Goal: Information Seeking & Learning: Learn about a topic

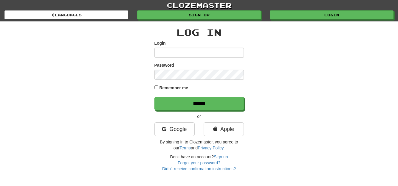
click at [192, 52] on input "Login" at bounding box center [198, 53] width 89 height 10
type input "**********"
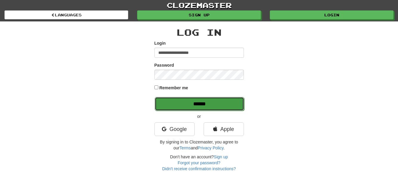
click at [199, 101] on input "******" at bounding box center [199, 104] width 89 height 14
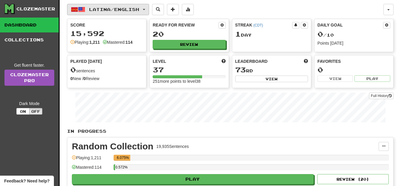
click at [149, 10] on button "Latina / English" at bounding box center [108, 9] width 82 height 11
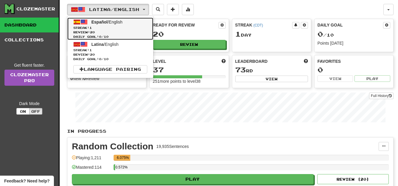
click at [134, 23] on link "Español / English Streak: 1 Review: 20 Daily Goal: 0 / 10" at bounding box center [110, 29] width 86 height 22
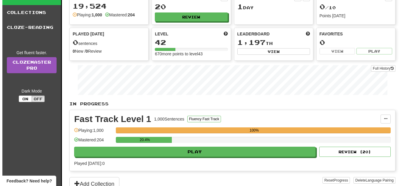
scroll to position [40, 0]
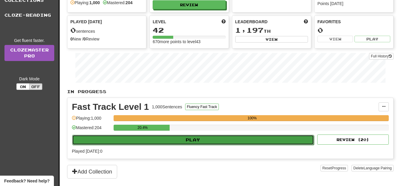
click at [280, 142] on button "Play" at bounding box center [193, 140] width 242 height 10
select select "**"
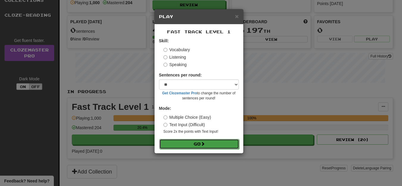
click at [227, 146] on button "Go" at bounding box center [200, 144] width 80 height 10
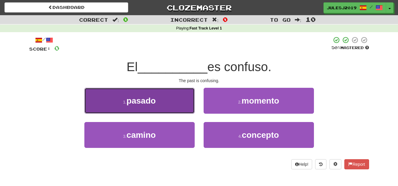
click at [164, 110] on button "1 . pasado" at bounding box center [139, 101] width 110 height 26
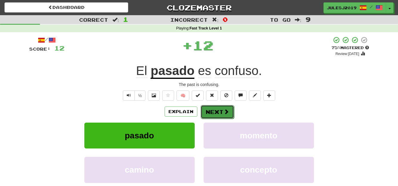
click at [209, 110] on button "Next" at bounding box center [217, 112] width 33 height 14
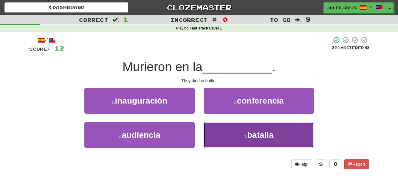
click at [220, 139] on button "4 . batalla" at bounding box center [259, 135] width 110 height 26
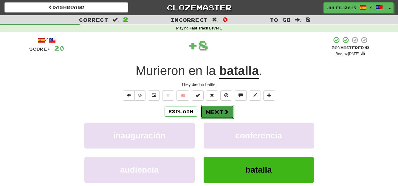
click at [215, 109] on button "Next" at bounding box center [217, 112] width 33 height 14
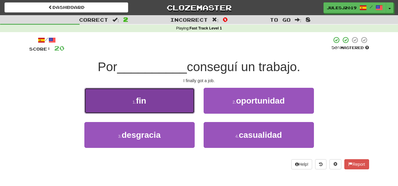
click at [163, 106] on button "1 . fin" at bounding box center [139, 101] width 110 height 26
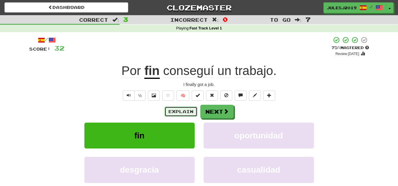
click at [179, 110] on button "Explain" at bounding box center [181, 112] width 33 height 10
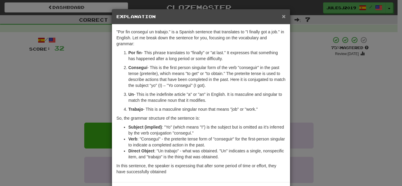
click at [282, 15] on span "×" at bounding box center [284, 16] width 4 height 7
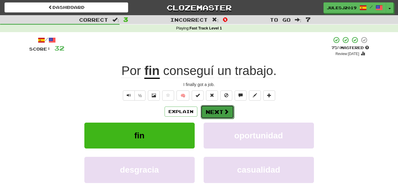
click at [205, 110] on button "Next" at bounding box center [217, 112] width 33 height 14
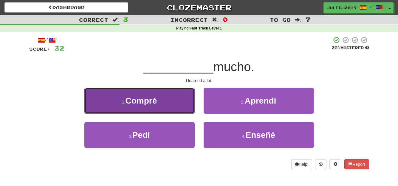
click at [173, 104] on button "1 . Compré" at bounding box center [139, 101] width 110 height 26
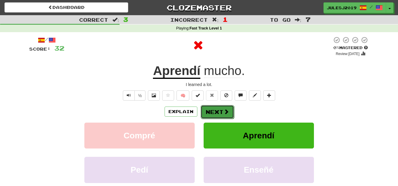
click at [210, 112] on button "Next" at bounding box center [217, 112] width 33 height 14
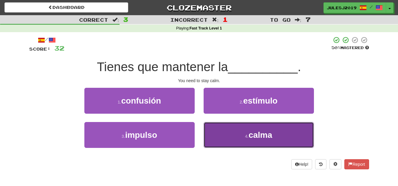
click at [225, 129] on button "4 . calma" at bounding box center [259, 135] width 110 height 26
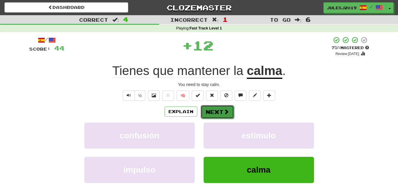
click at [213, 111] on button "Next" at bounding box center [217, 112] width 33 height 14
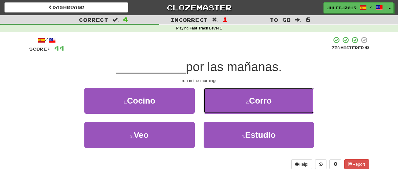
click at [213, 111] on button "2 . Corro" at bounding box center [259, 101] width 110 height 26
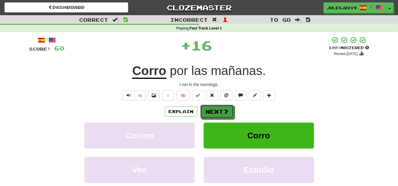
click at [213, 111] on button "Next" at bounding box center [216, 112] width 33 height 14
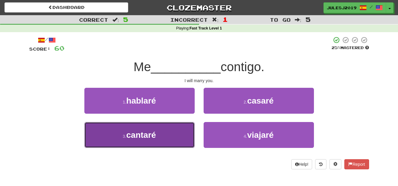
click at [176, 137] on button "3 . cantaré" at bounding box center [139, 135] width 110 height 26
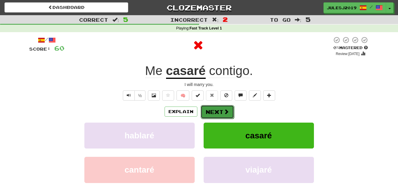
click at [214, 111] on button "Next" at bounding box center [217, 112] width 33 height 14
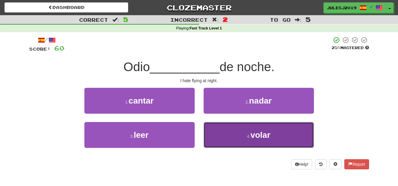
click at [227, 136] on button "4 . volar" at bounding box center [259, 135] width 110 height 26
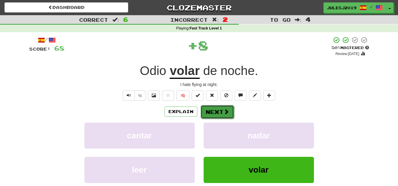
click at [208, 111] on button "Next" at bounding box center [217, 112] width 33 height 14
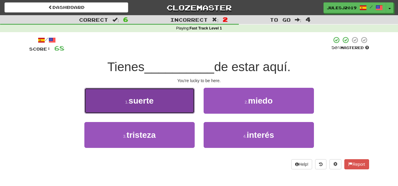
click at [177, 105] on button "1 . suerte" at bounding box center [139, 101] width 110 height 26
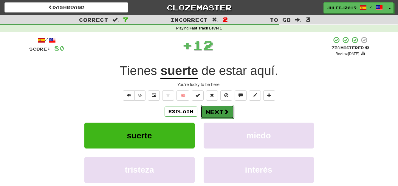
click at [212, 108] on button "Next" at bounding box center [217, 112] width 33 height 14
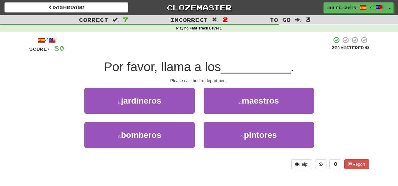
click at [157, 117] on div "1 . jardineros" at bounding box center [139, 105] width 119 height 34
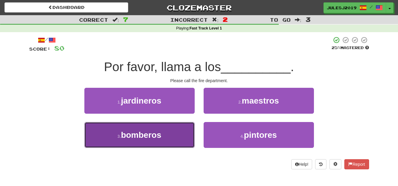
click at [157, 136] on span "bomberos" at bounding box center [141, 135] width 40 height 9
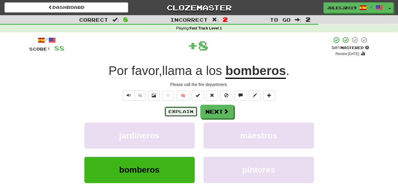
click at [187, 109] on button "Explain" at bounding box center [181, 112] width 33 height 10
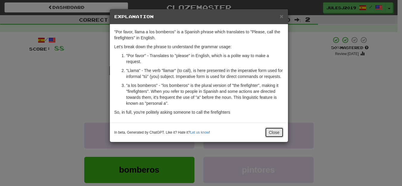
click at [277, 133] on button "Close" at bounding box center [274, 133] width 18 height 10
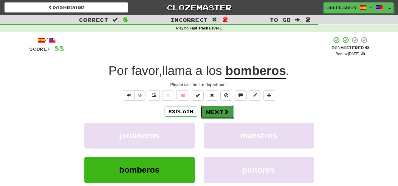
click at [221, 116] on button "Next" at bounding box center [217, 112] width 33 height 14
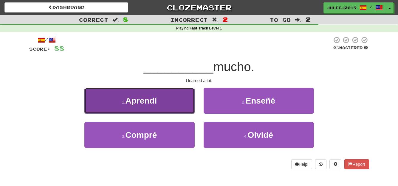
click at [152, 103] on span "Aprendí" at bounding box center [141, 100] width 32 height 9
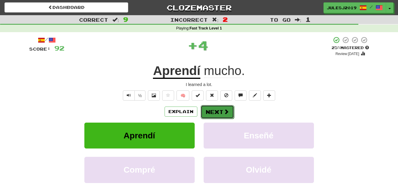
click at [211, 111] on button "Next" at bounding box center [217, 112] width 33 height 14
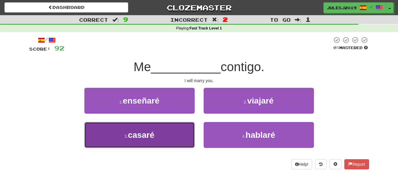
click at [176, 133] on button "3 . casaré" at bounding box center [139, 135] width 110 height 26
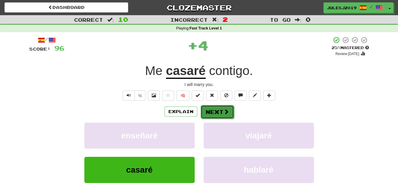
click at [215, 113] on button "Next" at bounding box center [217, 112] width 33 height 14
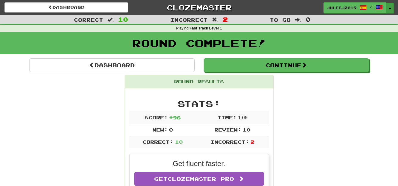
click at [391, 6] on button "Toggle Dropdown" at bounding box center [390, 8] width 8 height 11
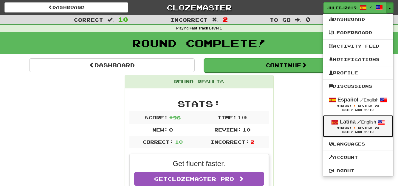
click at [347, 124] on strong "Latina" at bounding box center [348, 122] width 16 height 6
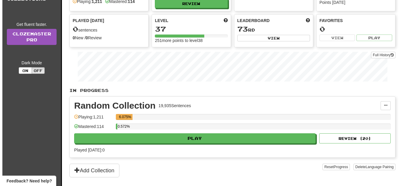
scroll to position [48, 0]
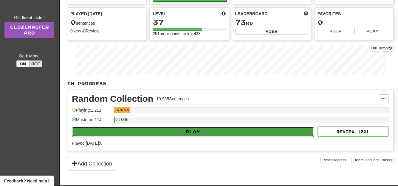
click at [262, 128] on button "Play" at bounding box center [193, 132] width 242 height 10
select select "**"
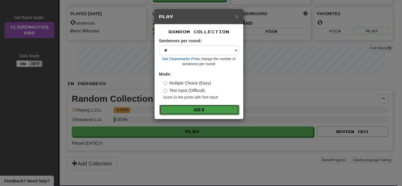
click at [199, 108] on button "Go" at bounding box center [200, 110] width 80 height 10
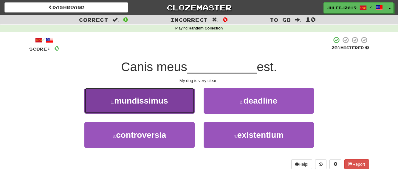
click at [180, 100] on button "1 . [DEMOGRAPHIC_DATA]" at bounding box center [139, 101] width 110 height 26
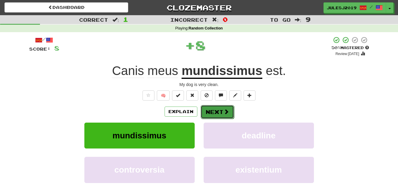
click at [214, 108] on button "Next" at bounding box center [217, 112] width 33 height 14
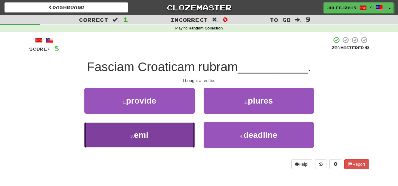
click at [171, 131] on button "3 . emi" at bounding box center [139, 135] width 110 height 26
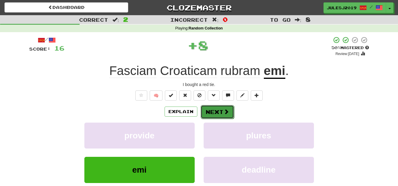
click at [206, 117] on button "Next" at bounding box center [217, 112] width 33 height 14
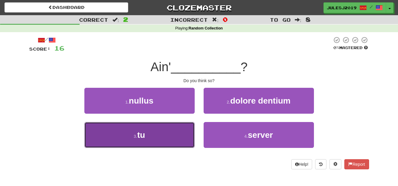
click at [176, 133] on button "3 . tu" at bounding box center [139, 135] width 110 height 26
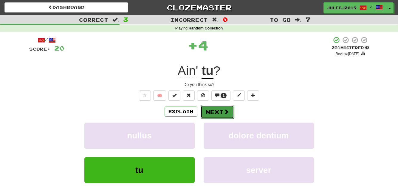
click at [213, 110] on button "Next" at bounding box center [217, 112] width 33 height 14
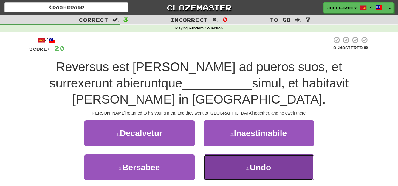
click at [233, 162] on button "4 . Undo" at bounding box center [259, 168] width 110 height 26
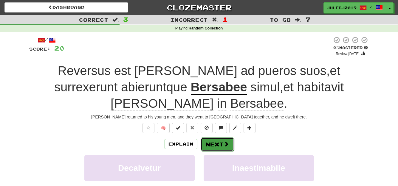
click at [220, 146] on button "Next" at bounding box center [217, 145] width 33 height 14
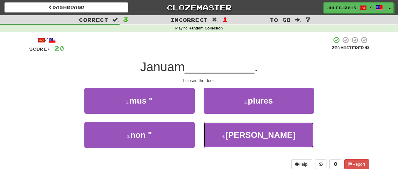
click at [220, 146] on button "4 . [PERSON_NAME]" at bounding box center [259, 135] width 110 height 26
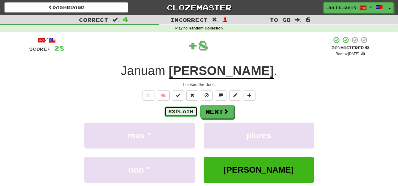
click at [185, 110] on button "Explain" at bounding box center [181, 112] width 33 height 10
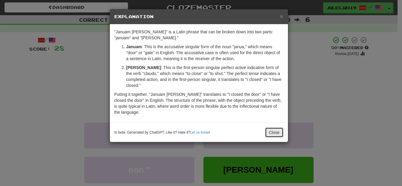
click at [271, 134] on button "Close" at bounding box center [274, 133] width 18 height 10
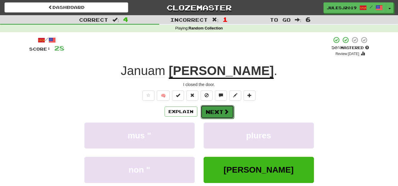
click at [227, 112] on span at bounding box center [226, 111] width 5 height 5
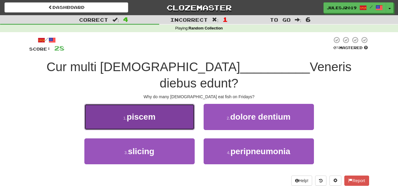
click at [169, 105] on button "1 . [GEOGRAPHIC_DATA]" at bounding box center [139, 117] width 110 height 26
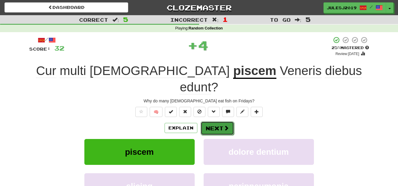
click at [206, 122] on button "Next" at bounding box center [217, 129] width 33 height 14
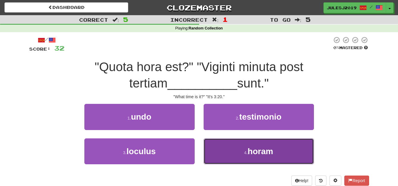
click at [230, 149] on button "4 . horam" at bounding box center [259, 152] width 110 height 26
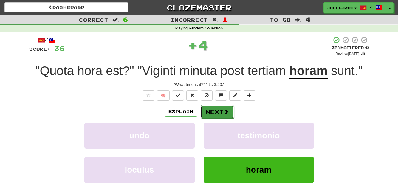
click at [211, 112] on button "Next" at bounding box center [217, 112] width 33 height 14
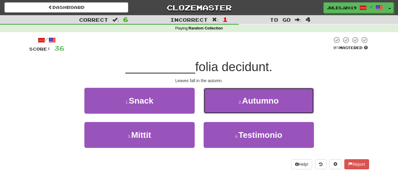
click at [211, 112] on button "2 . Autumno" at bounding box center [259, 101] width 110 height 26
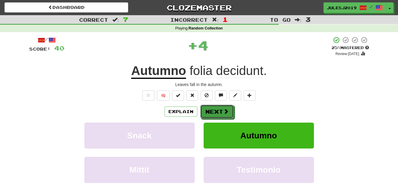
click at [211, 112] on button "Next" at bounding box center [216, 112] width 33 height 14
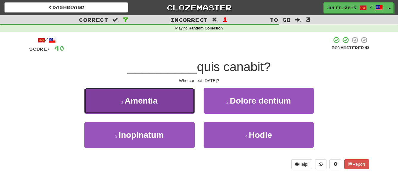
click at [165, 103] on button "1 . Amentia" at bounding box center [139, 101] width 110 height 26
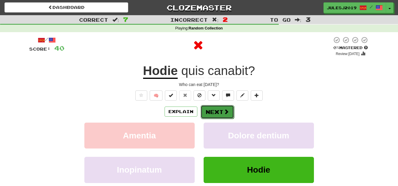
click at [215, 109] on button "Next" at bounding box center [217, 112] width 33 height 14
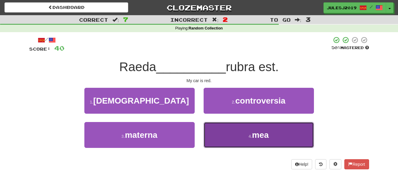
click at [227, 134] on button "4 . mea" at bounding box center [259, 135] width 110 height 26
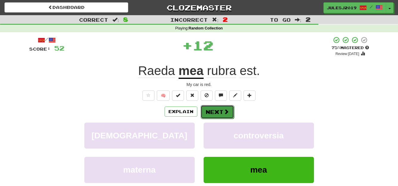
click at [210, 111] on button "Next" at bounding box center [217, 112] width 33 height 14
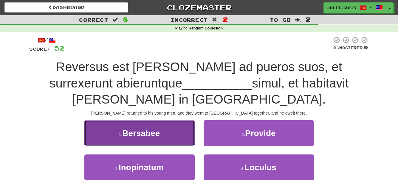
click at [176, 129] on button "1 . [GEOGRAPHIC_DATA]" at bounding box center [139, 133] width 110 height 26
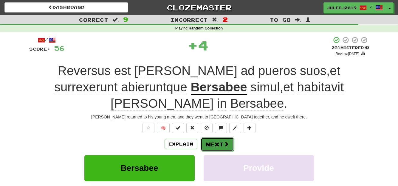
click at [214, 146] on button "Next" at bounding box center [217, 145] width 33 height 14
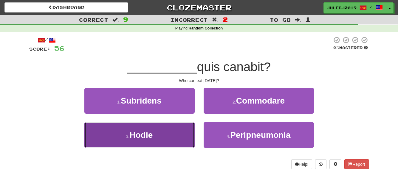
click at [180, 140] on button "3 . Hodie" at bounding box center [139, 135] width 110 height 26
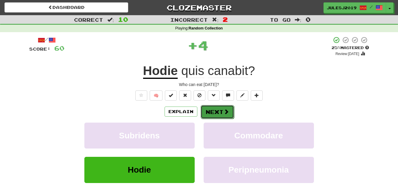
click at [210, 117] on button "Next" at bounding box center [217, 112] width 33 height 14
